Goal: Task Accomplishment & Management: Manage account settings

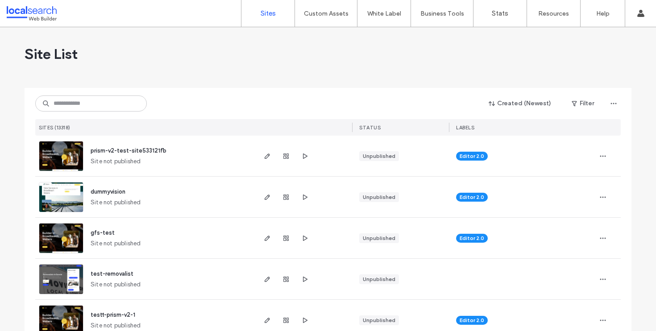
type input "*"
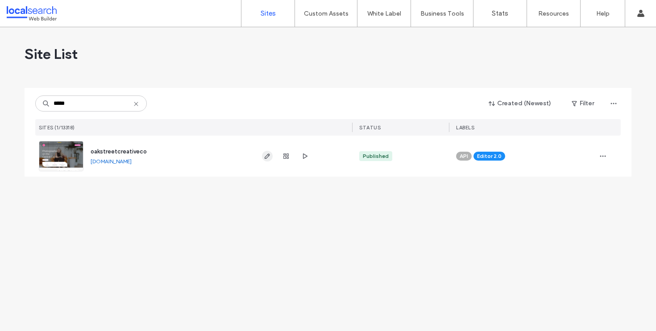
type input "*****"
click at [272, 156] on span "button" at bounding box center [267, 156] width 11 height 11
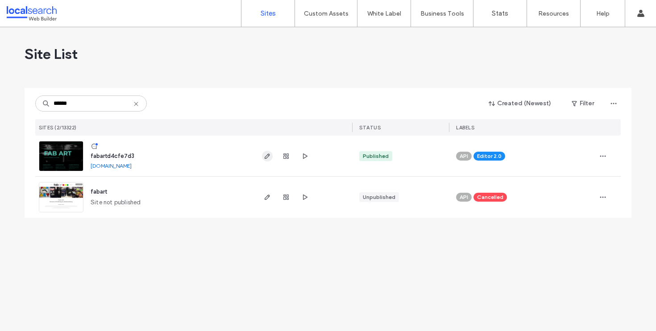
type input "******"
click at [269, 158] on icon "button" at bounding box center [267, 156] width 7 height 7
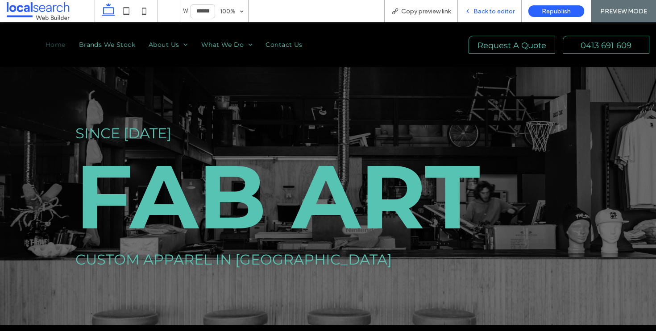
click at [485, 15] on span "Back to editor" at bounding box center [494, 12] width 41 height 8
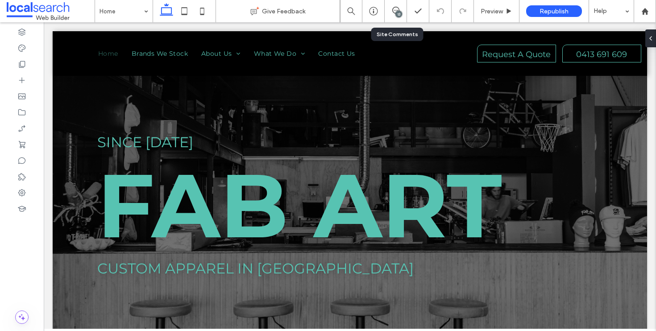
click at [398, 6] on div "13" at bounding box center [396, 11] width 22 height 22
click at [400, 12] on div "13" at bounding box center [399, 14] width 7 height 7
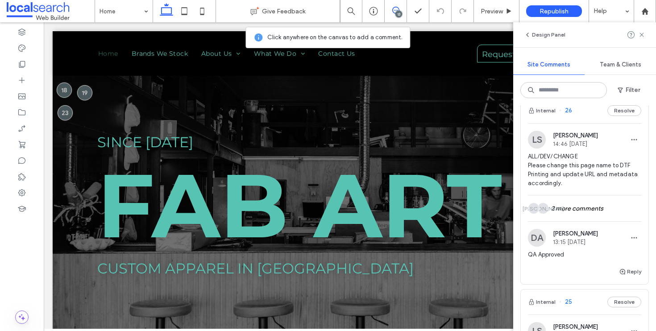
scroll to position [381, 0]
click at [587, 123] on div "Internal 26 Resolve" at bounding box center [585, 110] width 128 height 25
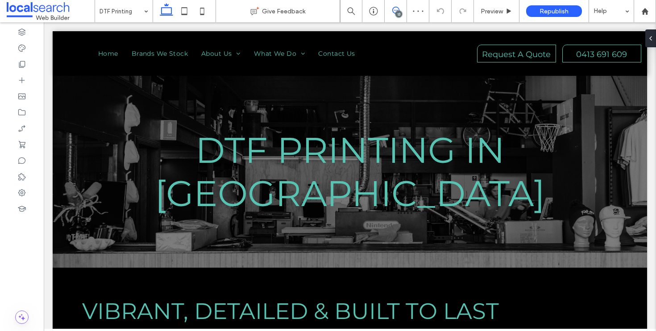
click at [404, 11] on span at bounding box center [396, 10] width 22 height 7
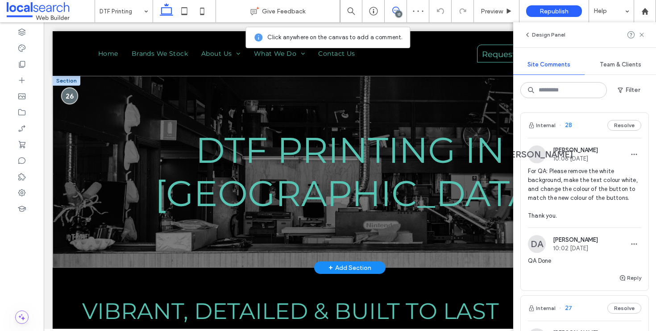
click at [69, 94] on div at bounding box center [70, 95] width 17 height 17
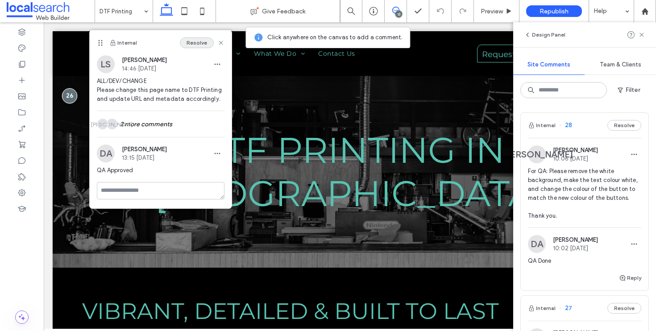
click at [196, 46] on button "Resolve" at bounding box center [197, 42] width 34 height 11
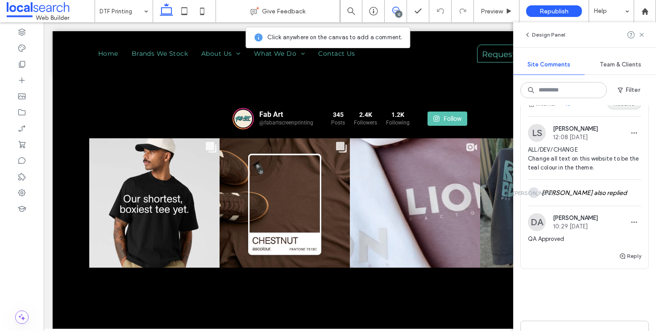
scroll to position [2213, 0]
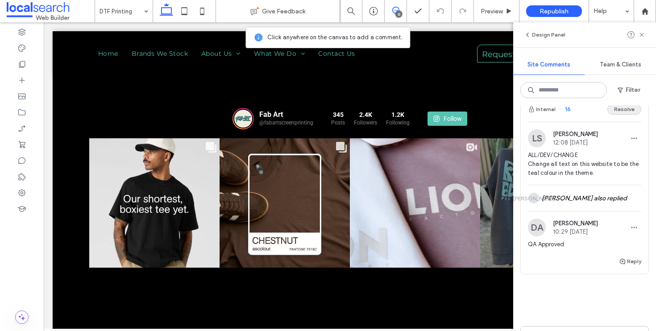
click at [623, 115] on button "Resolve" at bounding box center [625, 109] width 34 height 11
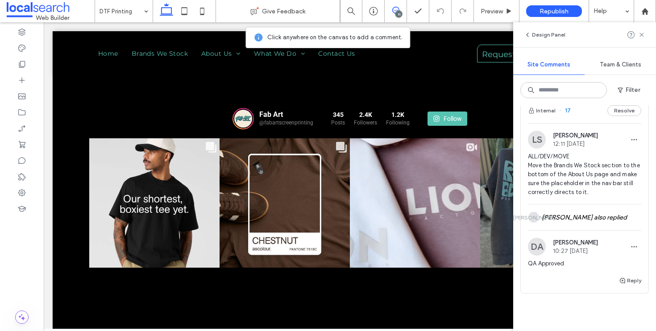
scroll to position [2013, 0]
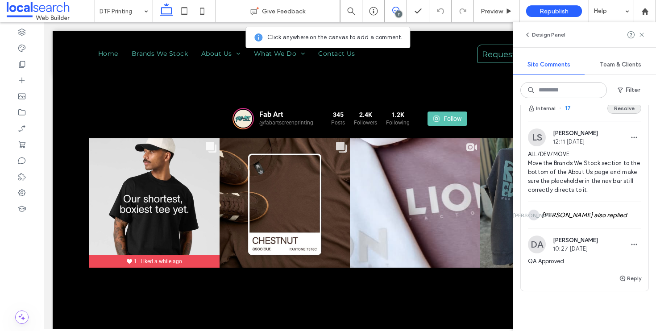
click at [619, 114] on button "Resolve" at bounding box center [625, 108] width 34 height 11
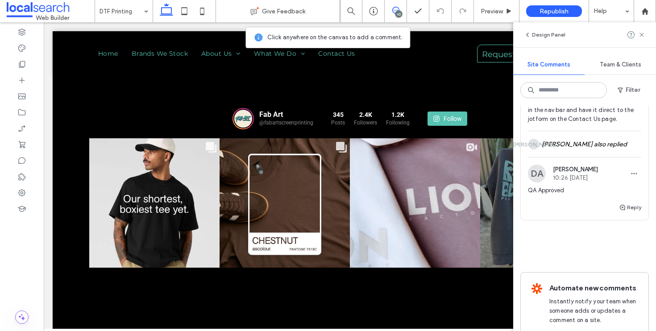
scroll to position [1874, 0]
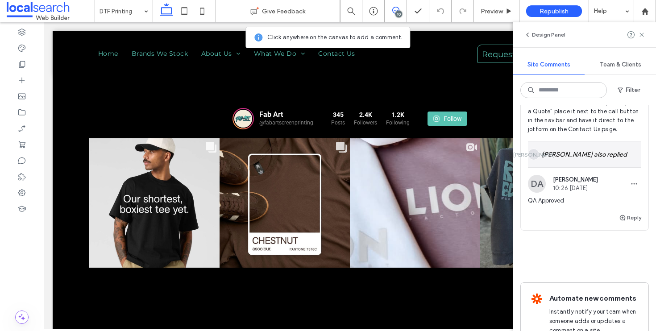
click at [590, 167] on div "JA Janmark Arreza also replied" at bounding box center [584, 155] width 113 height 26
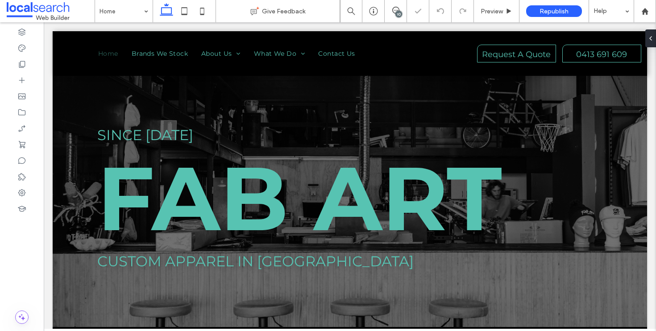
click at [397, 13] on div "10" at bounding box center [399, 14] width 7 height 7
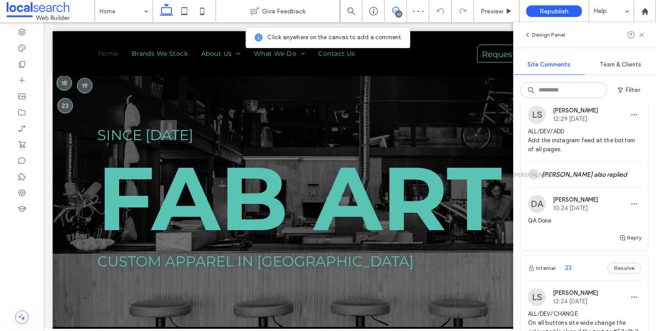
scroll to position [587, 0]
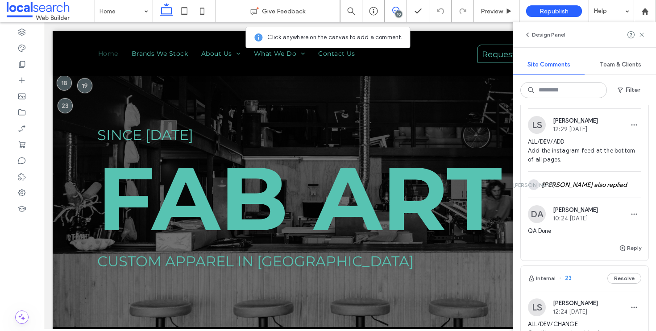
click at [625, 101] on button "Resolve" at bounding box center [625, 96] width 34 height 11
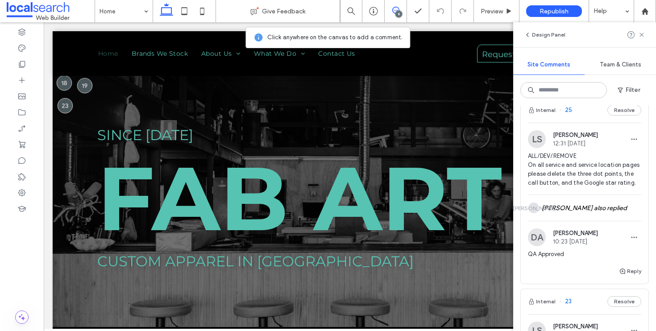
scroll to position [367, 0]
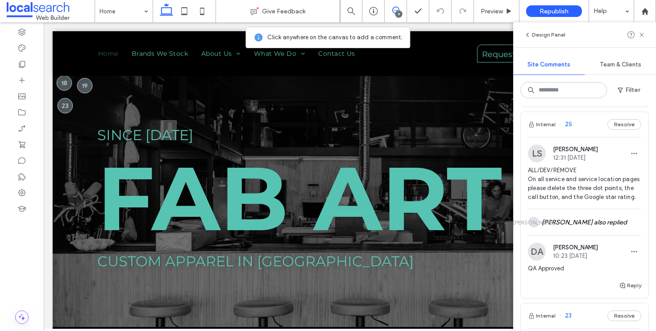
click at [584, 134] on div "Internal 25 Resolve" at bounding box center [585, 124] width 128 height 25
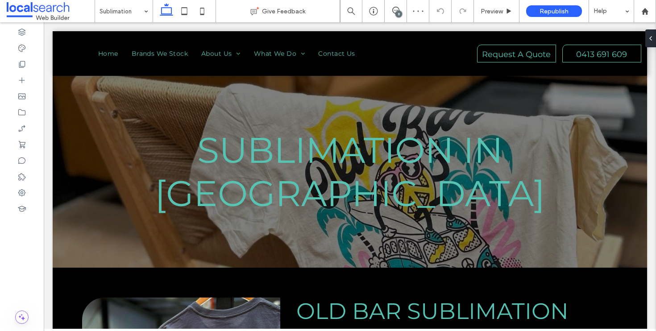
click at [397, 12] on div "9" at bounding box center [399, 14] width 7 height 7
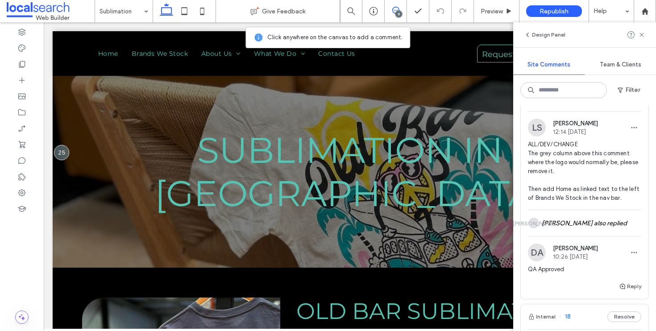
scroll to position [1422, 0]
click at [620, 104] on button "Resolve" at bounding box center [625, 98] width 34 height 11
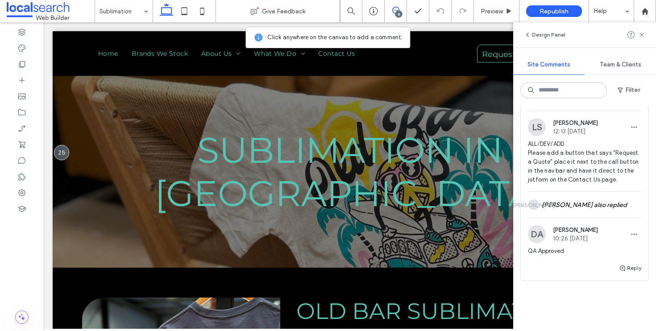
click at [620, 104] on button "Resolve" at bounding box center [625, 98] width 34 height 11
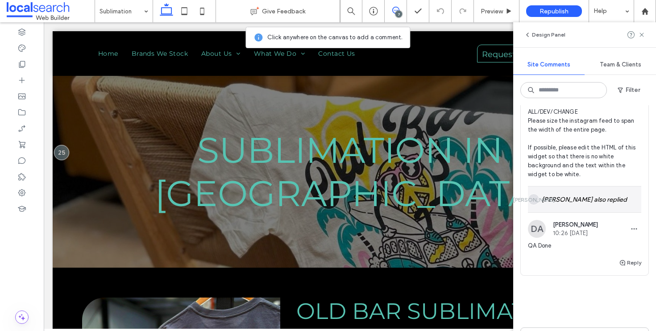
scroll to position [1227, 0]
click at [581, 212] on div "JA Janmark Arreza also replied" at bounding box center [584, 200] width 113 height 26
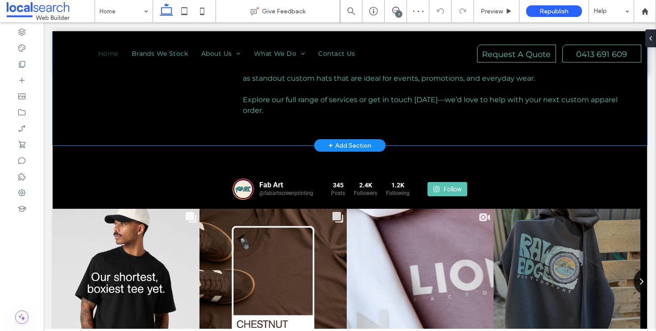
scroll to position [703, 0]
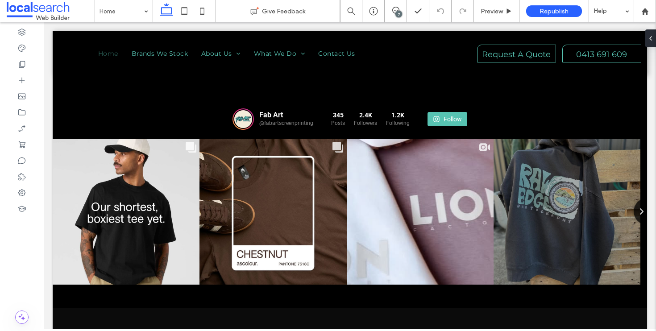
click at [399, 12] on div "7" at bounding box center [399, 14] width 7 height 7
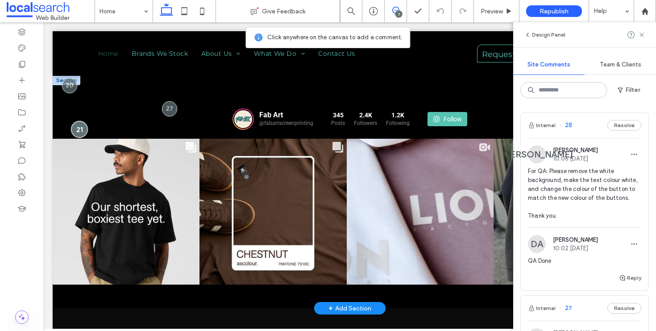
click at [78, 129] on div at bounding box center [79, 129] width 17 height 17
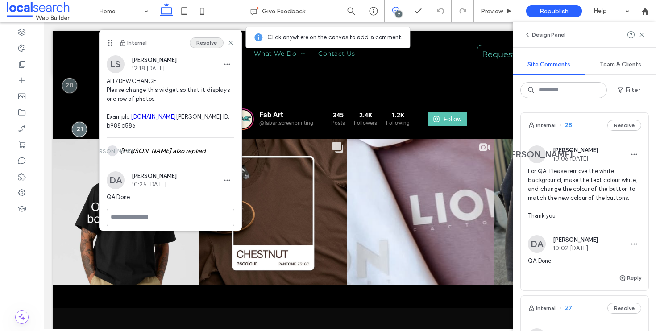
click at [202, 47] on button "Resolve" at bounding box center [207, 42] width 34 height 11
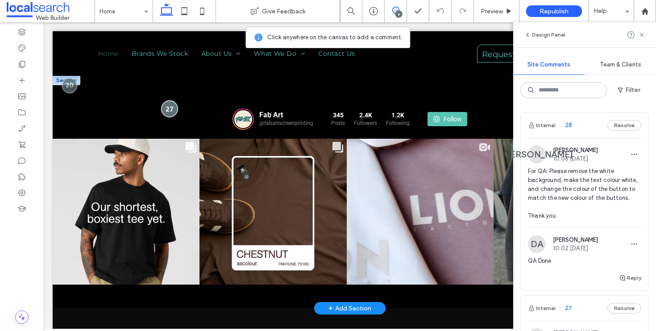
click at [171, 109] on div at bounding box center [169, 108] width 17 height 17
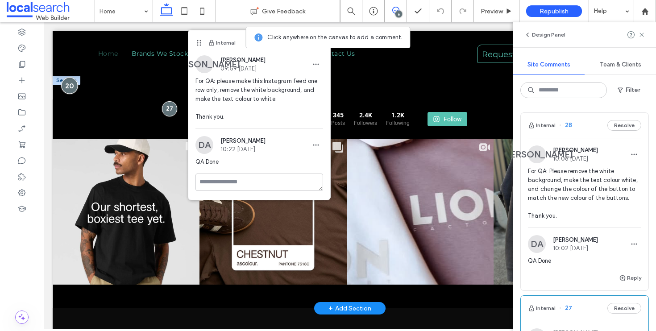
click at [67, 87] on div at bounding box center [70, 85] width 17 height 17
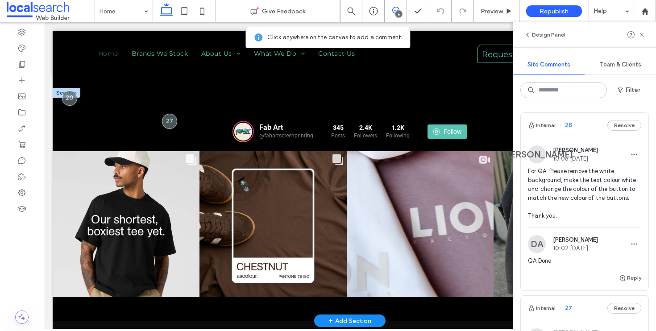
scroll to position [640, 0]
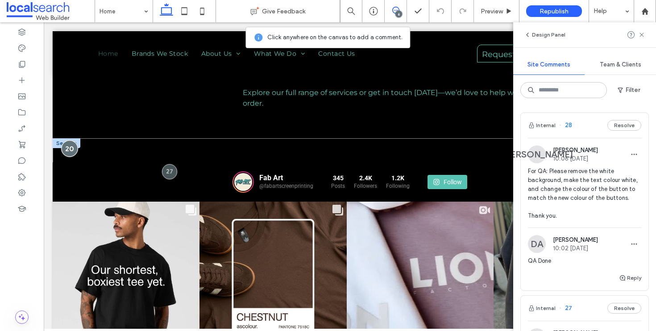
click at [69, 150] on div at bounding box center [70, 148] width 17 height 17
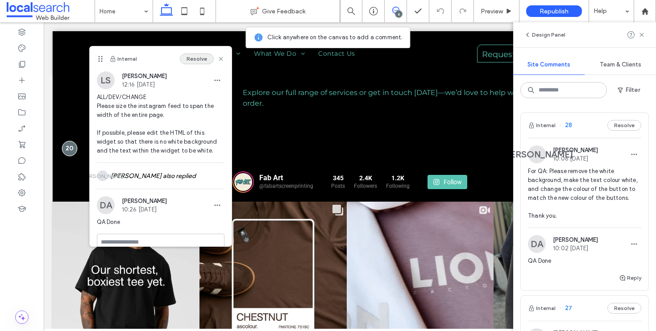
click at [198, 62] on button "Resolve" at bounding box center [197, 59] width 34 height 11
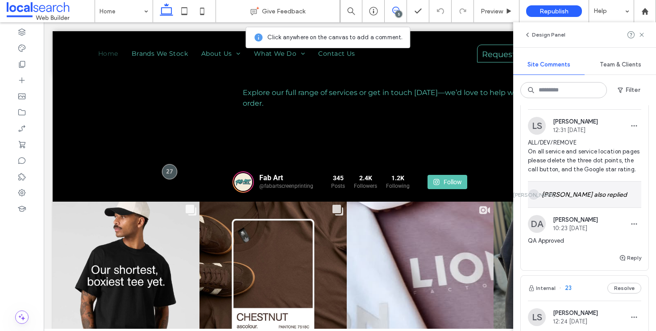
scroll to position [388, 0]
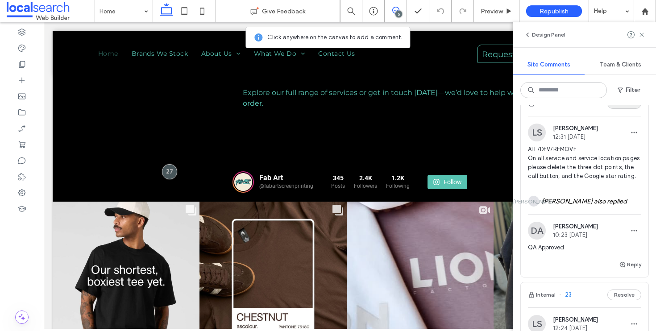
click at [612, 109] on button "Resolve" at bounding box center [625, 103] width 34 height 11
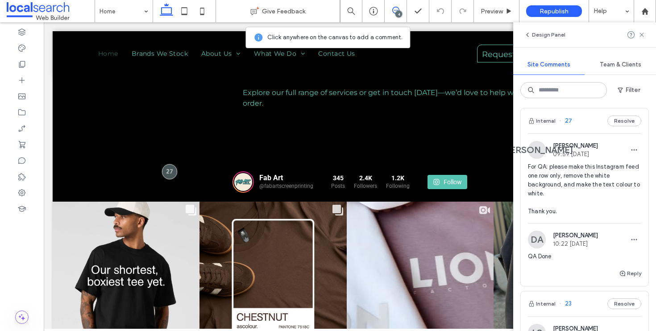
scroll to position [361, 0]
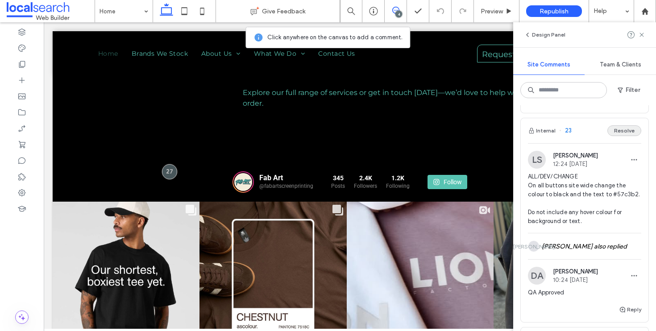
click at [621, 136] on button "Resolve" at bounding box center [625, 130] width 34 height 11
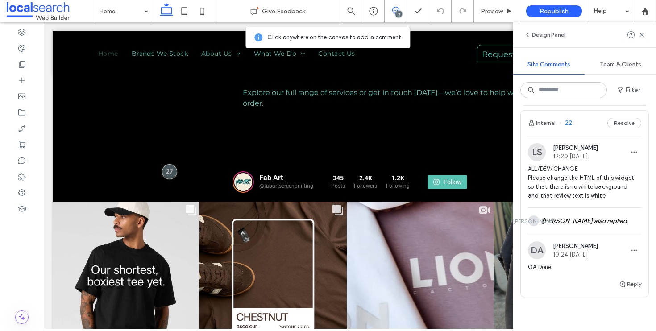
scroll to position [359, 0]
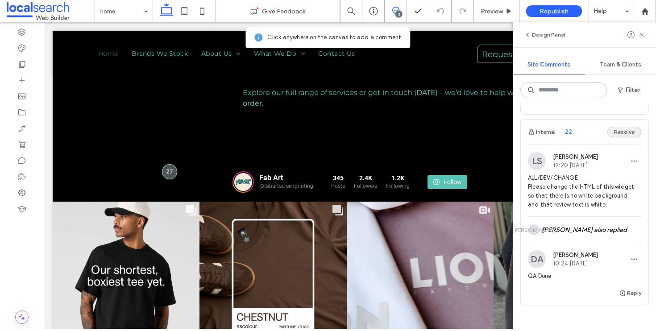
click at [611, 137] on button "Resolve" at bounding box center [625, 132] width 34 height 11
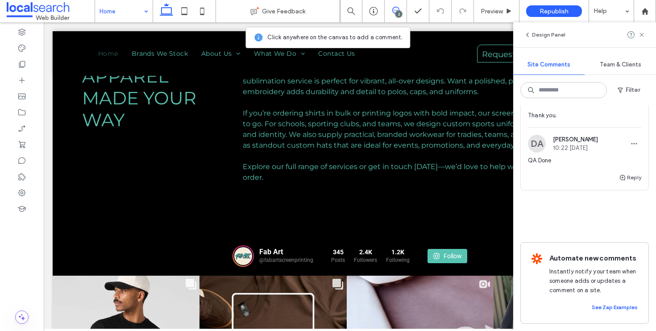
scroll to position [0, 0]
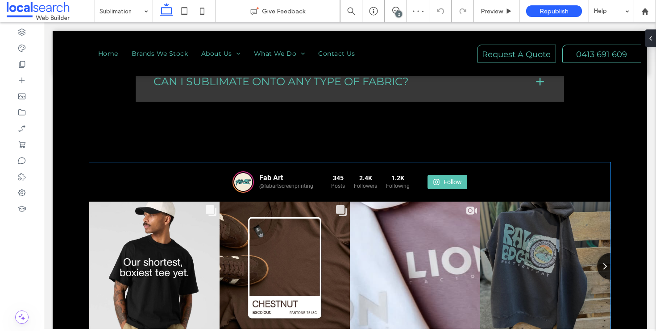
scroll to position [835, 0]
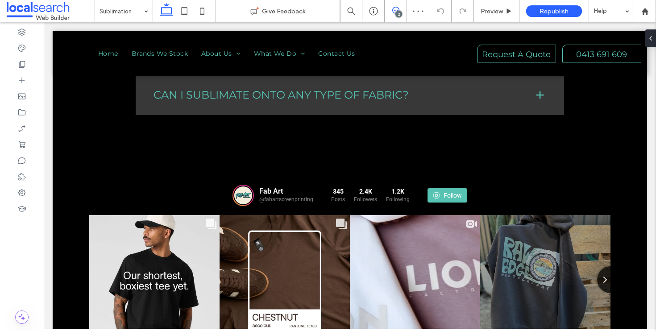
click at [393, 8] on use at bounding box center [395, 10] width 7 height 7
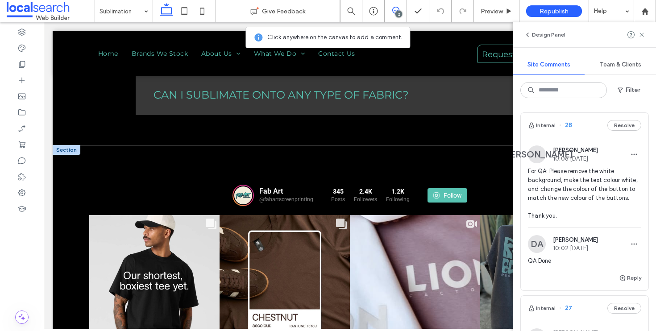
click at [73, 163] on div "Fab Art @fabartscreenprinting 345 Posts 2.4K Followers" at bounding box center [350, 260] width 595 height 231
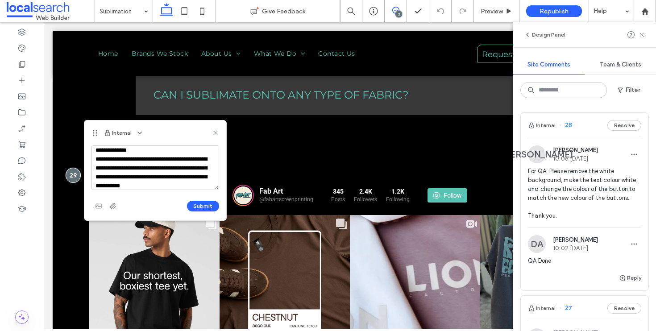
scroll to position [12, 0]
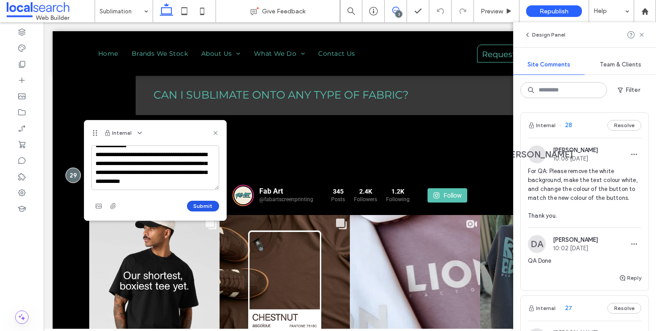
type textarea "**********"
click at [197, 203] on button "Submit" at bounding box center [203, 206] width 32 height 11
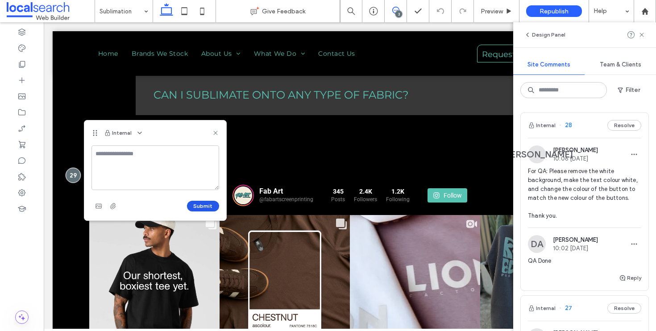
scroll to position [0, 0]
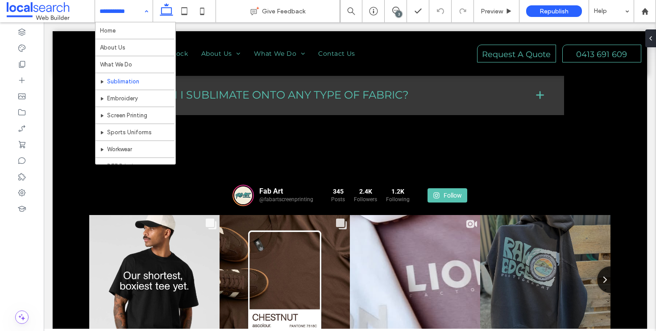
click at [145, 11] on div "Home About Us What We Do Sublimation Embroidery Screen Printing Sports Uniforms…" at bounding box center [124, 11] width 58 height 22
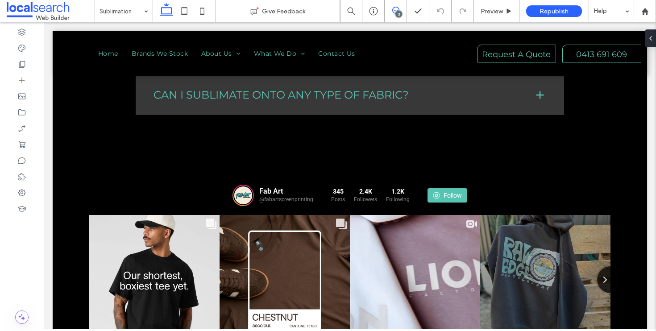
click at [392, 11] on icon at bounding box center [395, 10] width 7 height 7
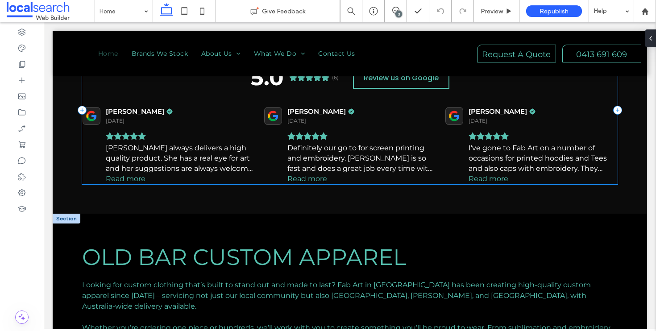
scroll to position [1362, 0]
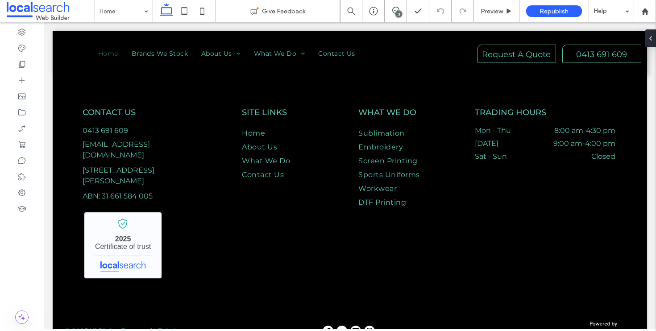
click at [122, 8] on input at bounding box center [122, 11] width 44 height 22
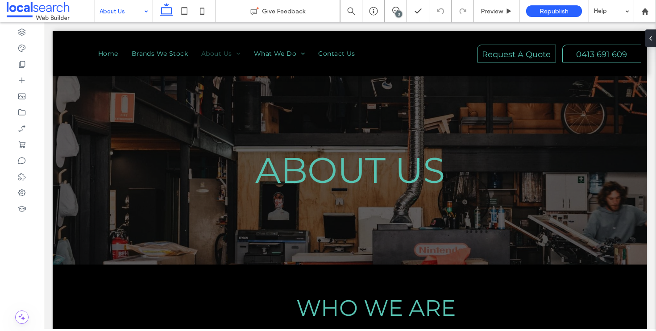
scroll to position [0, 0]
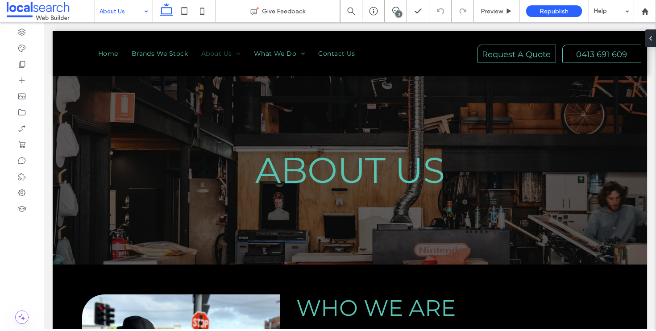
click at [149, 12] on div "About Us" at bounding box center [124, 11] width 58 height 22
click at [393, 10] on icon at bounding box center [395, 10] width 7 height 7
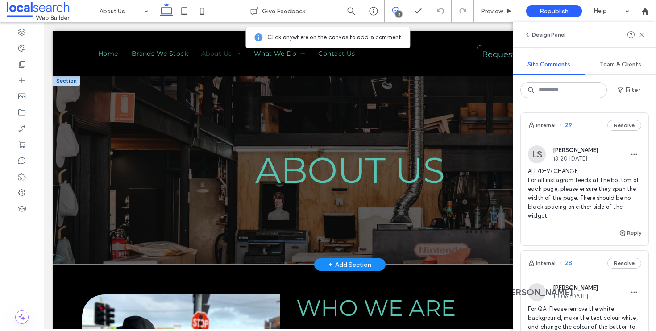
click at [60, 89] on div "About Us" at bounding box center [350, 170] width 595 height 189
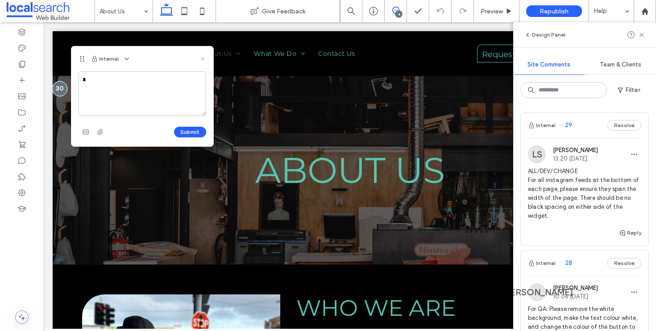
type textarea "*"
drag, startPoint x: 204, startPoint y: 61, endPoint x: 161, endPoint y: 38, distance: 48.7
click at [204, 61] on use at bounding box center [202, 59] width 4 height 4
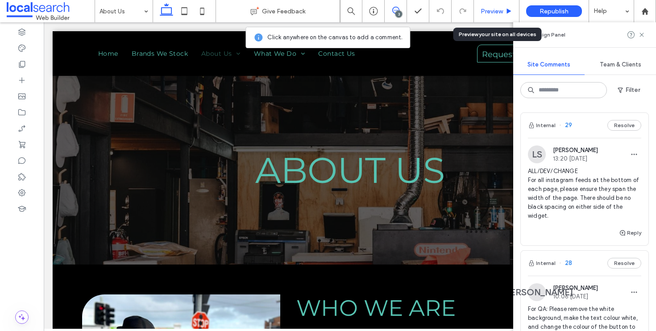
click at [499, 19] on div "Preview" at bounding box center [497, 11] width 46 height 22
click at [508, 6] on div "Preview" at bounding box center [497, 11] width 46 height 22
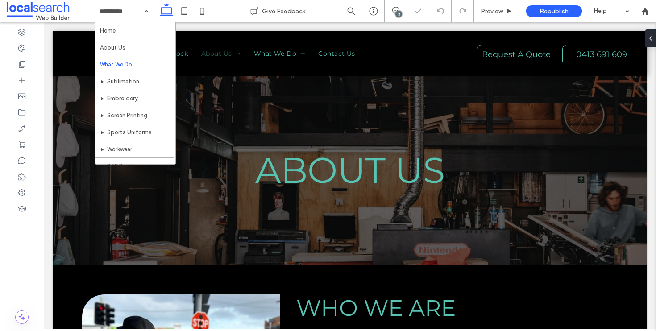
click at [131, 16] on input at bounding box center [122, 11] width 44 height 22
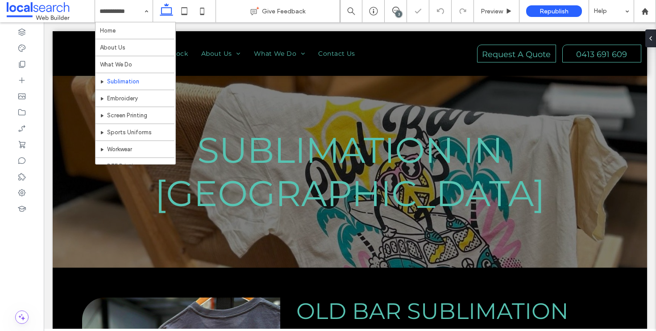
click at [133, 12] on input at bounding box center [122, 11] width 44 height 22
click at [136, 14] on input at bounding box center [122, 11] width 44 height 22
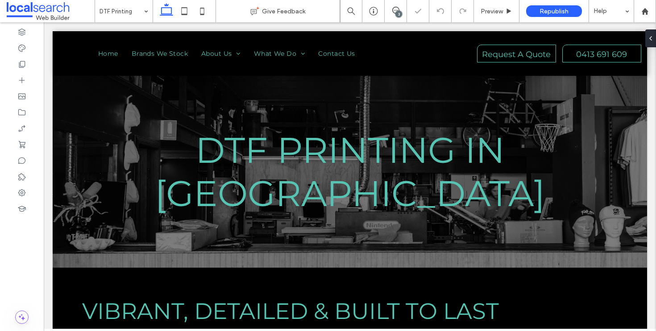
click at [142, 15] on div "DTF Printing" at bounding box center [124, 11] width 58 height 22
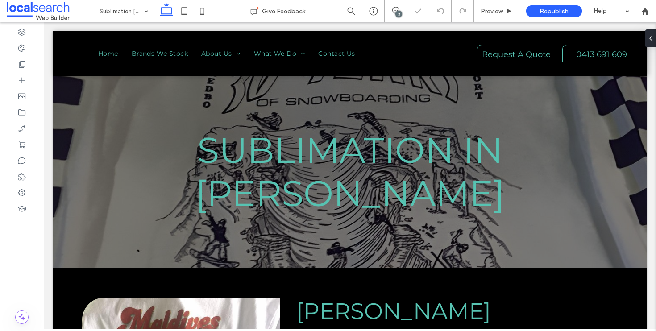
click at [143, 15] on div "Sublimation Forster" at bounding box center [124, 11] width 58 height 22
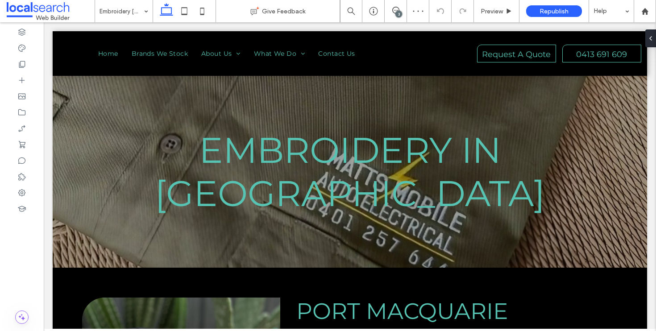
click at [133, 16] on input at bounding box center [122, 11] width 44 height 22
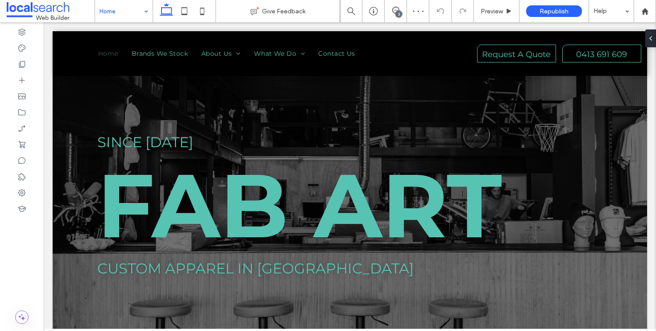
click at [136, 18] on input at bounding box center [122, 11] width 44 height 22
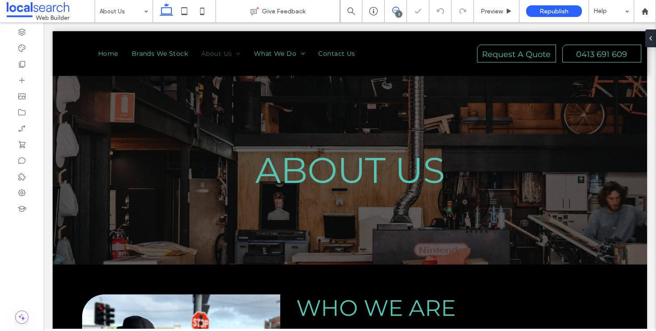
click at [396, 7] on use at bounding box center [395, 10] width 7 height 7
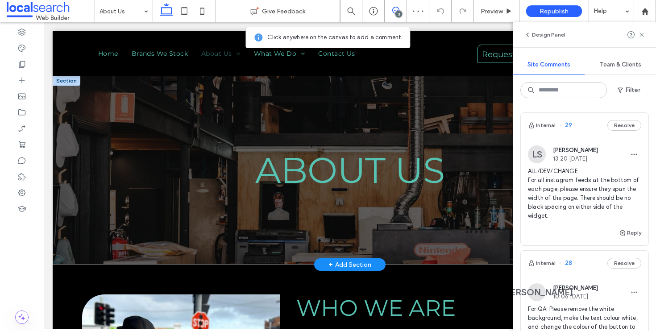
click at [64, 92] on div "About Us" at bounding box center [350, 170] width 595 height 189
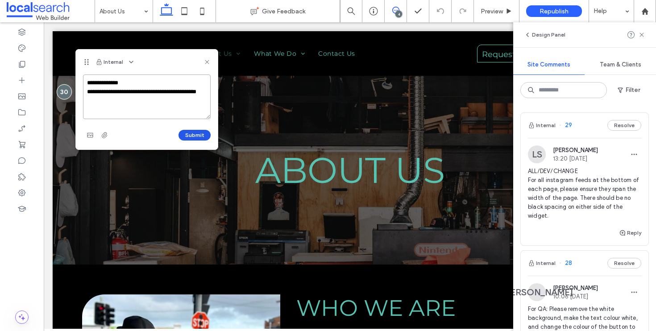
type textarea "**********"
click at [195, 138] on button "Submit" at bounding box center [195, 135] width 32 height 11
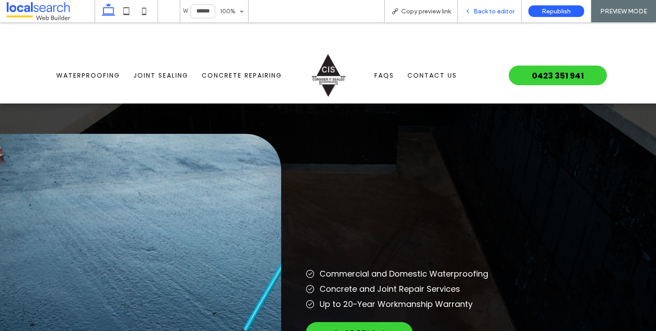
click at [480, 17] on div "Back to editor" at bounding box center [490, 11] width 64 height 22
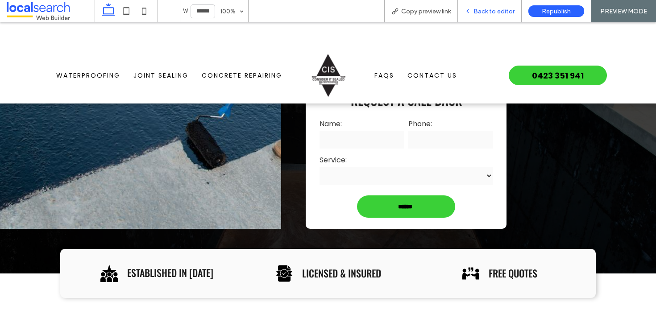
click at [484, 13] on span "Back to editor" at bounding box center [494, 12] width 41 height 8
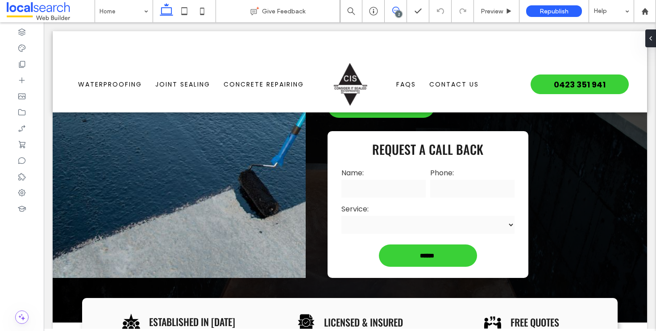
click at [401, 8] on span at bounding box center [396, 10] width 22 height 7
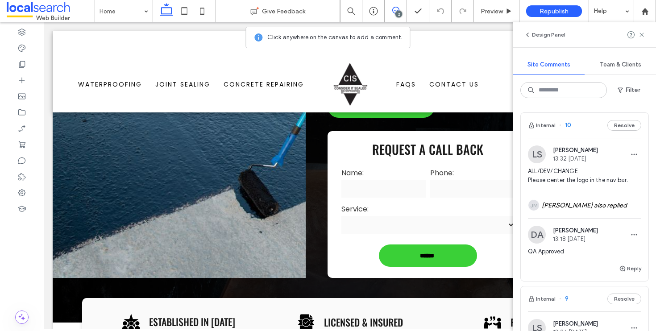
click at [398, 9] on icon at bounding box center [395, 10] width 7 height 7
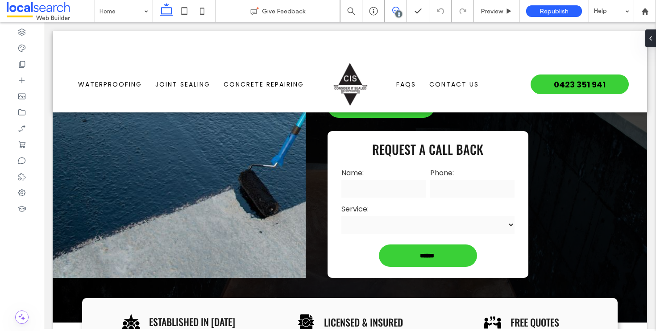
click at [398, 9] on icon at bounding box center [395, 10] width 7 height 7
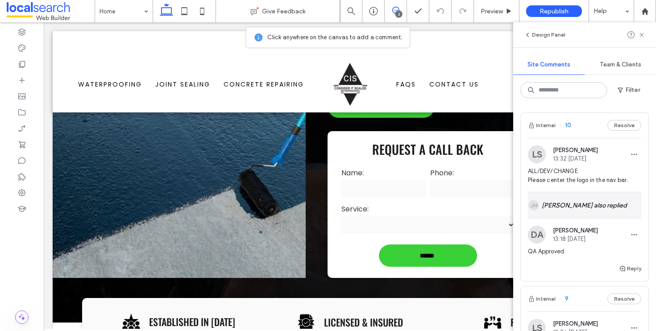
click at [586, 199] on div "JM Joshua Montealegre also replied" at bounding box center [584, 205] width 113 height 26
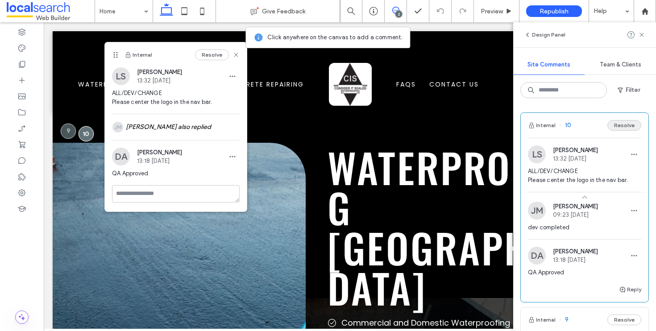
click at [618, 125] on button "Resolve" at bounding box center [625, 125] width 34 height 11
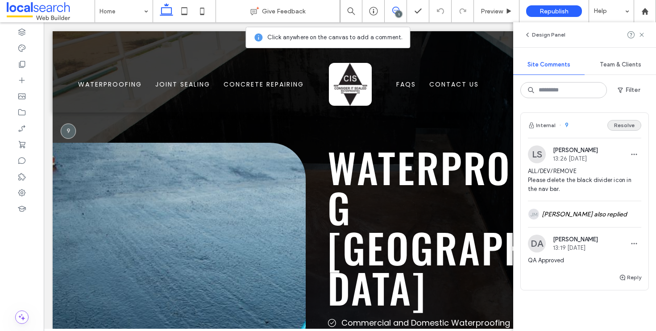
click at [620, 130] on button "Resolve" at bounding box center [625, 125] width 34 height 11
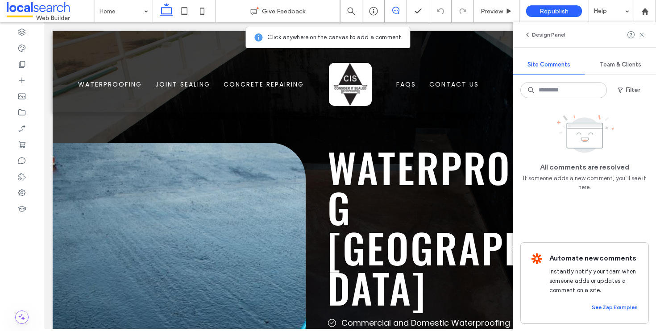
click at [391, 8] on span at bounding box center [396, 10] width 22 height 7
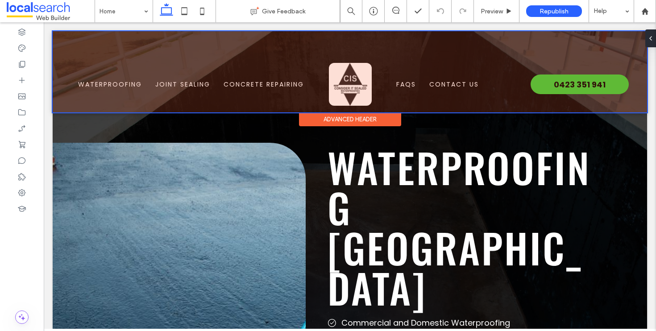
click at [194, 47] on div at bounding box center [350, 71] width 595 height 81
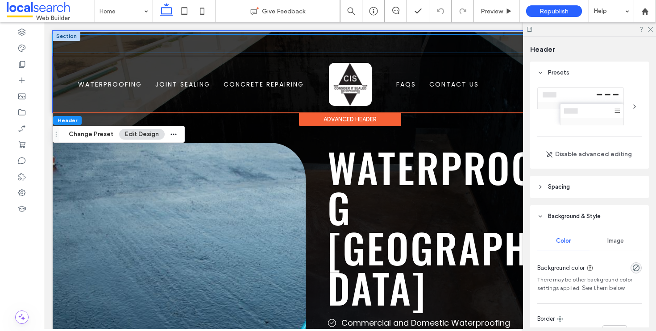
click at [209, 47] on div "Menu Icon Phone Icon" at bounding box center [350, 44] width 595 height 18
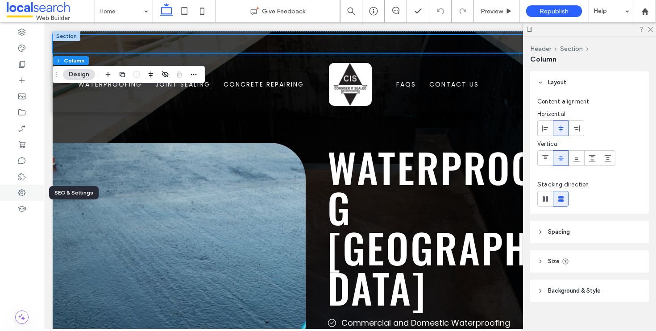
click at [27, 190] on div at bounding box center [22, 193] width 44 height 16
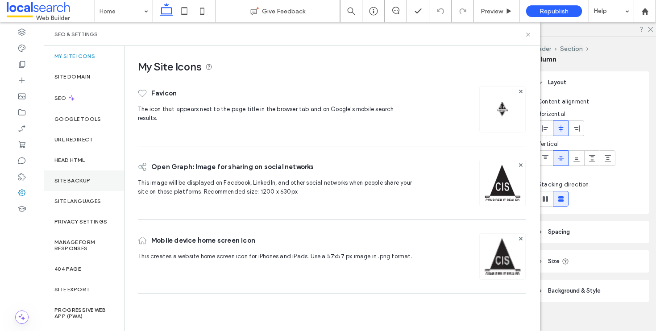
click at [78, 185] on div "Site Backup" at bounding box center [84, 181] width 80 height 21
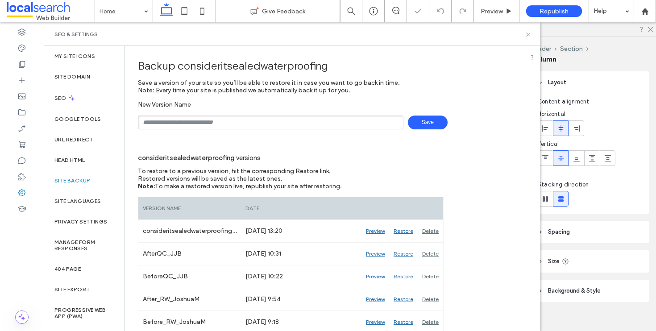
click at [418, 122] on span "Save" at bounding box center [428, 123] width 40 height 14
click at [529, 35] on icon at bounding box center [528, 34] width 7 height 7
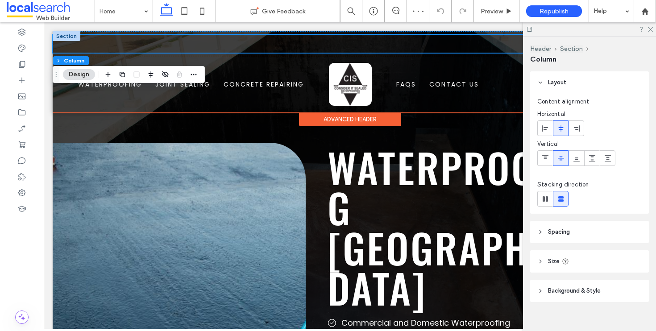
click at [186, 41] on div "Menu Icon Phone Icon" at bounding box center [350, 44] width 595 height 18
click at [64, 37] on div at bounding box center [67, 36] width 28 height 10
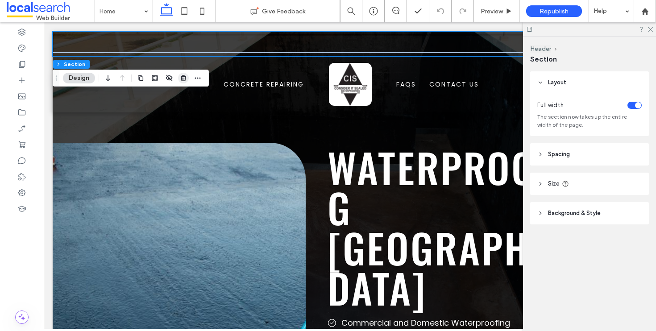
click at [181, 80] on icon "button" at bounding box center [183, 78] width 7 height 7
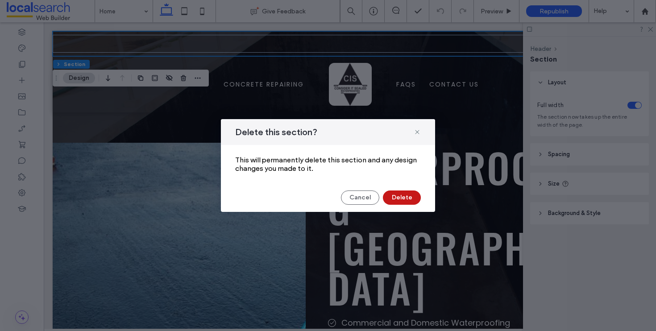
click at [411, 199] on button "Delete" at bounding box center [402, 198] width 38 height 14
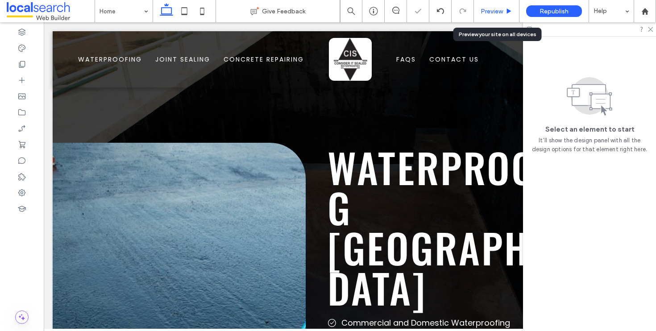
click at [496, 10] on span "Preview" at bounding box center [492, 12] width 22 height 8
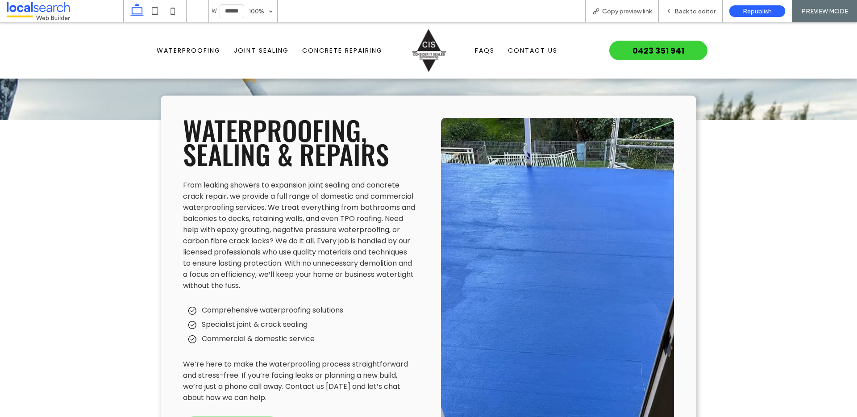
scroll to position [1595, 0]
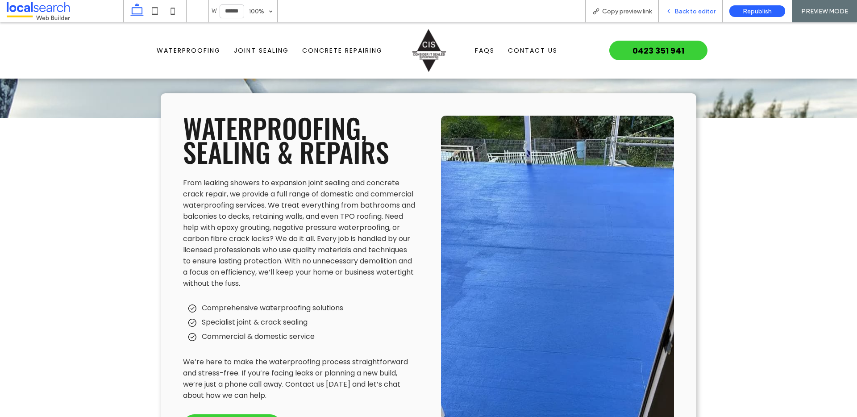
click at [656, 10] on span "Back to editor" at bounding box center [695, 12] width 41 height 8
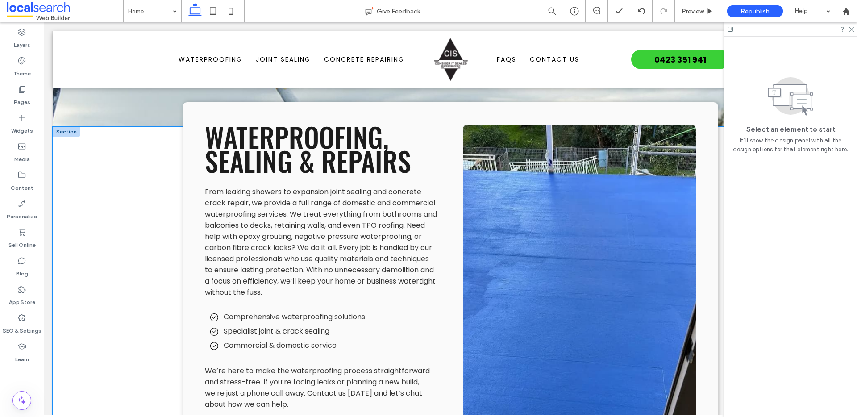
click at [107, 212] on div "Waterproofing, Sealing & Repairs From leaking showers to expansion joint sealin…" at bounding box center [450, 297] width 795 height 341
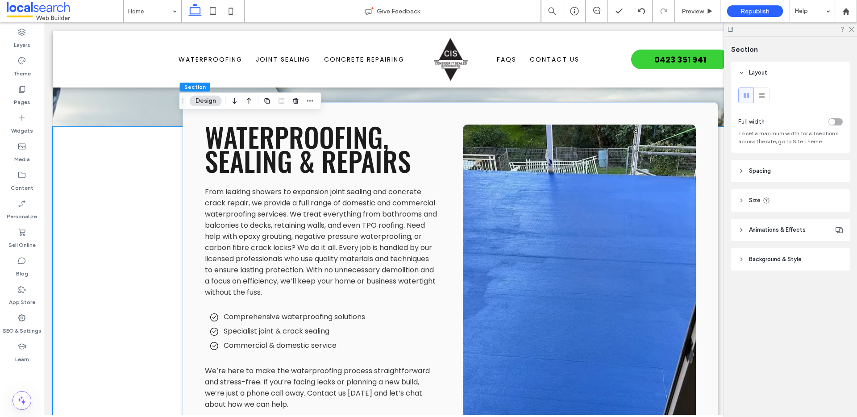
click at [656, 264] on header "Background & Style" at bounding box center [790, 259] width 119 height 22
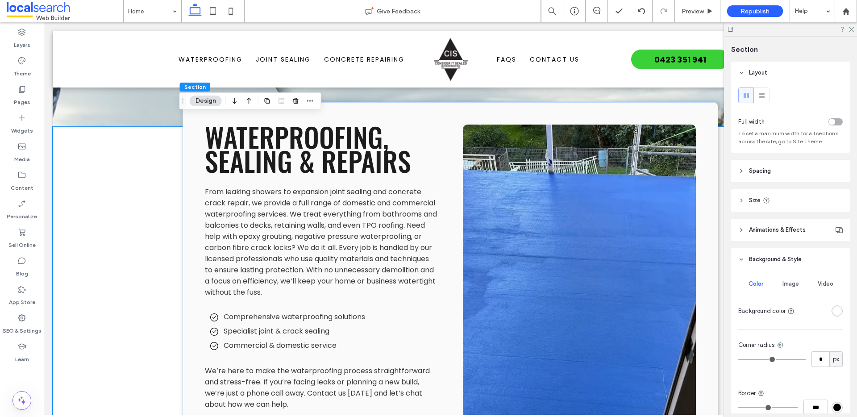
click at [656, 315] on div "rgba(255,255,255,1)" at bounding box center [837, 310] width 11 height 11
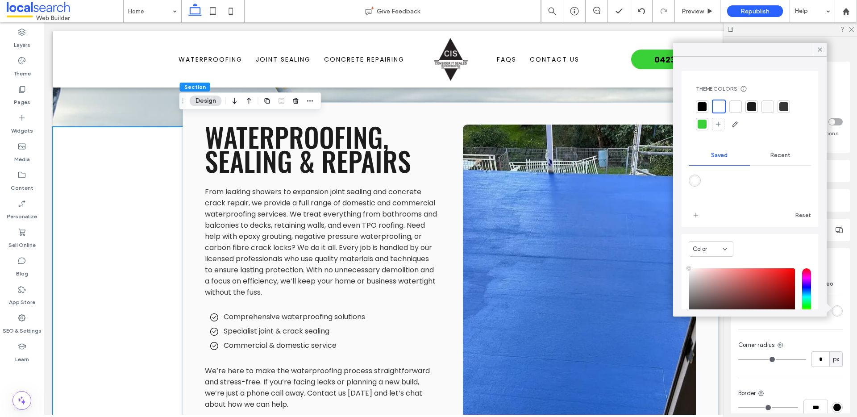
click at [656, 109] on div at bounding box center [702, 106] width 9 height 9
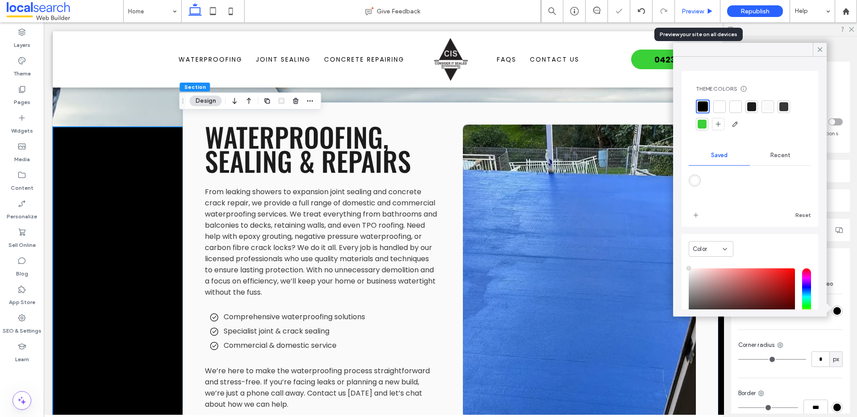
click at [656, 14] on span "Preview" at bounding box center [693, 12] width 22 height 8
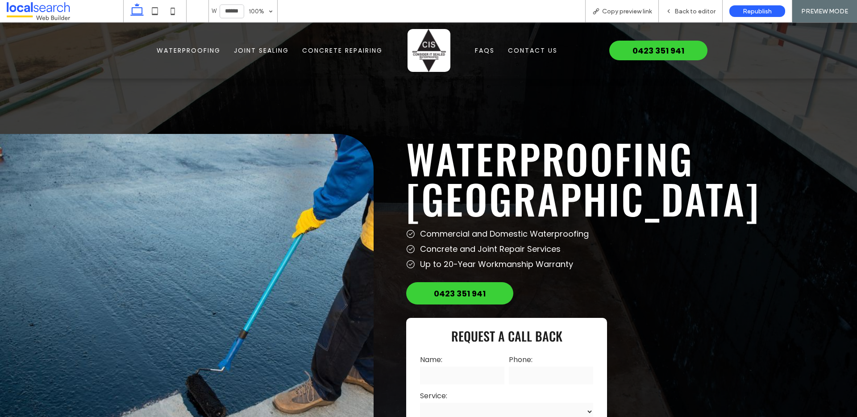
click at [237, 50] on span "Joint Sealing" at bounding box center [261, 50] width 55 height 9
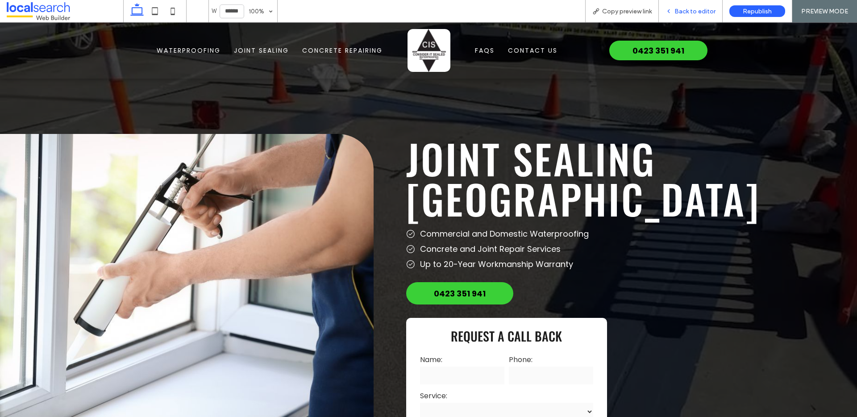
click at [656, 8] on span "Back to editor" at bounding box center [695, 12] width 41 height 8
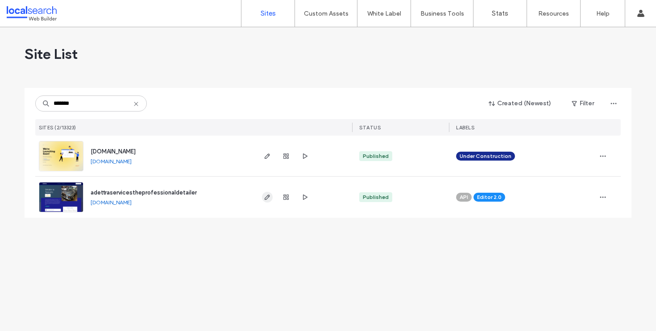
type input "*******"
click at [267, 197] on icon "button" at bounding box center [267, 197] width 7 height 7
